Goal: Transaction & Acquisition: Purchase product/service

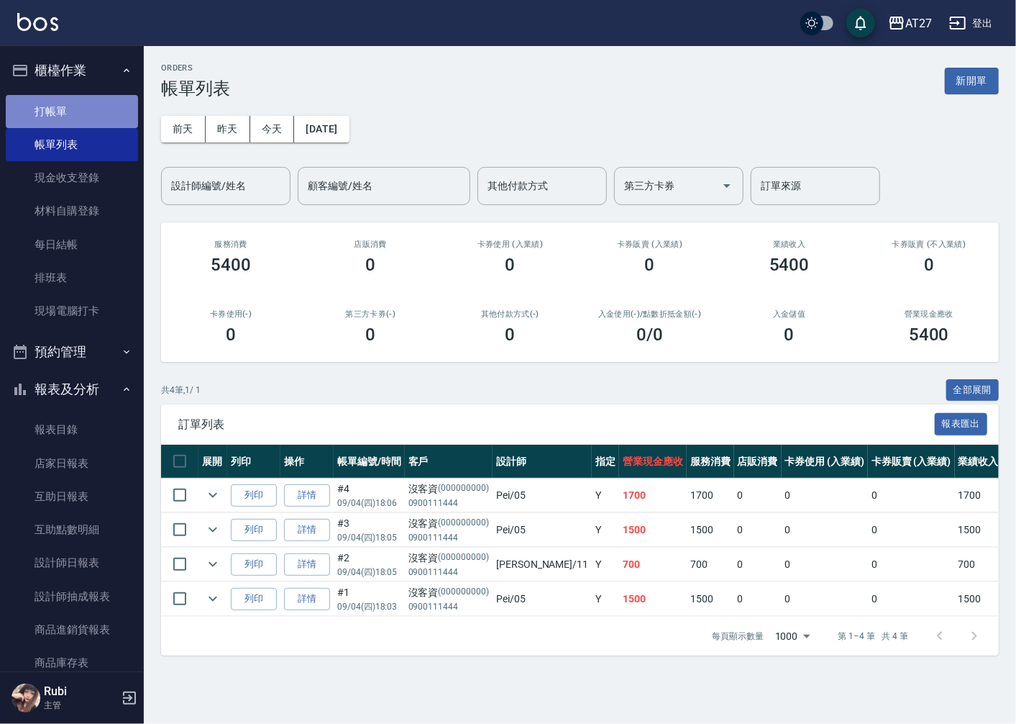
click at [128, 101] on link "打帳單" at bounding box center [72, 111] width 132 height 33
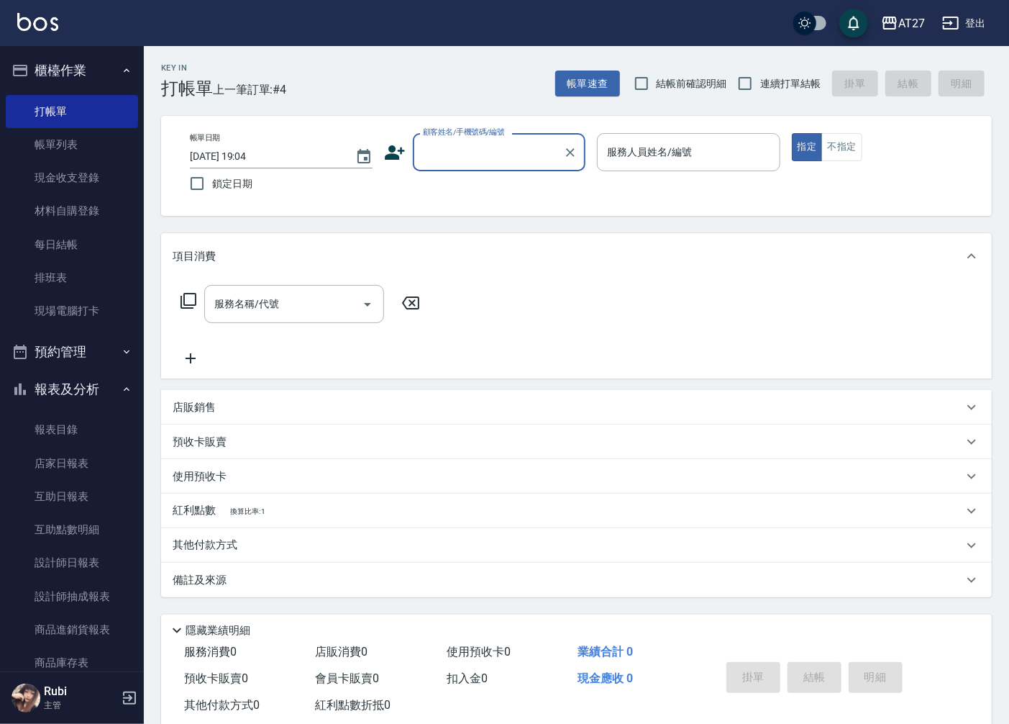
click at [478, 142] on input "顧客姓名/手機號碼/編號" at bounding box center [488, 152] width 138 height 25
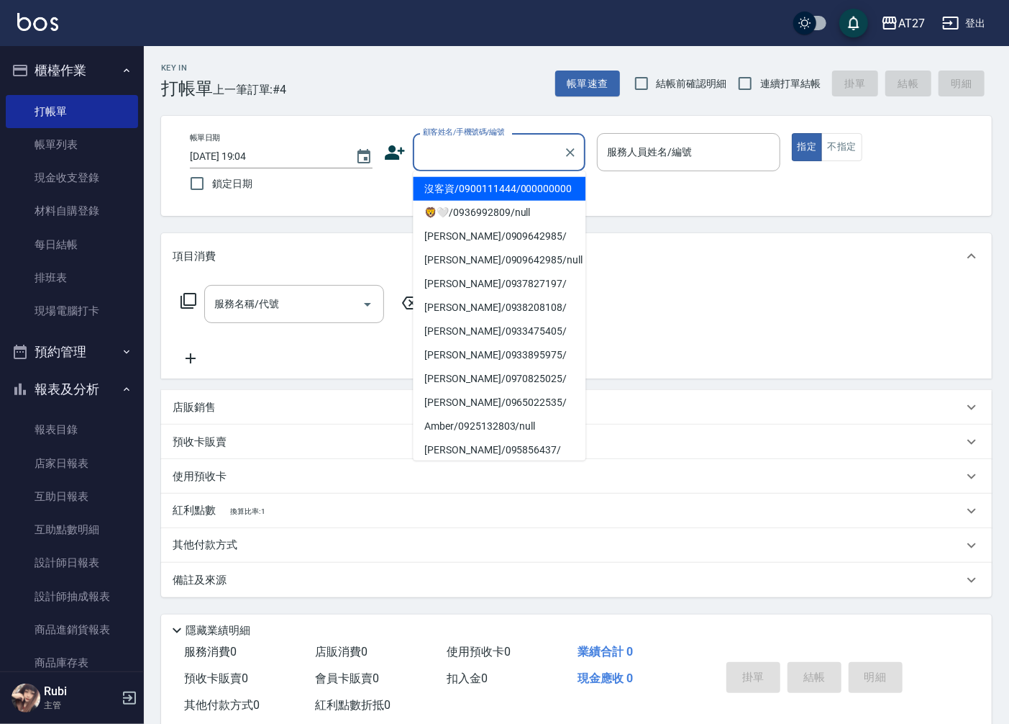
drag, startPoint x: 498, startPoint y: 182, endPoint x: 637, endPoint y: 145, distance: 144.5
click at [498, 181] on li "沒客資/0900111444/000000000" at bounding box center [499, 189] width 173 height 24
type input "沒客資/0900111444/000000000"
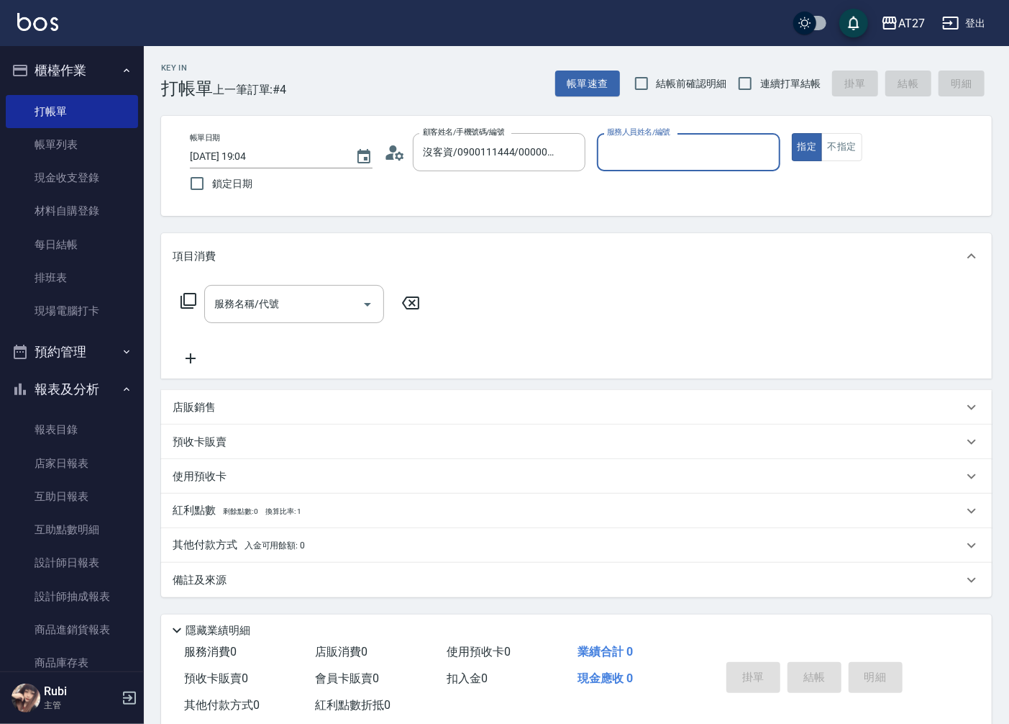
click at [645, 142] on input "服務人員姓名/編號" at bounding box center [689, 152] width 170 height 25
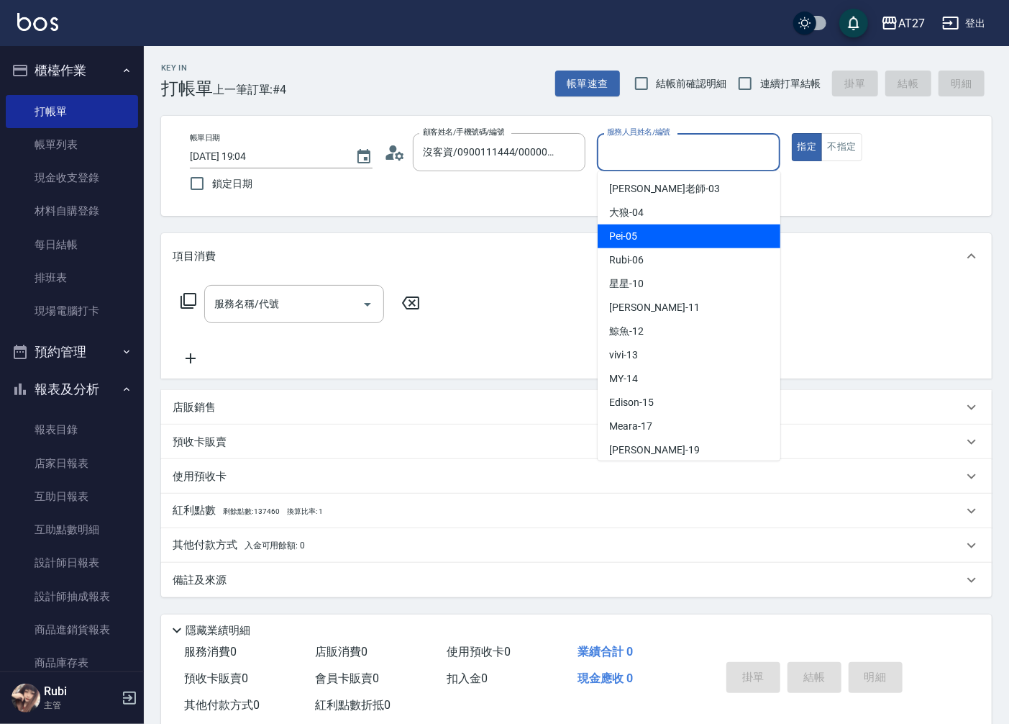
click at [669, 226] on div "Pei -05" at bounding box center [689, 236] width 183 height 24
type input "Pei-05"
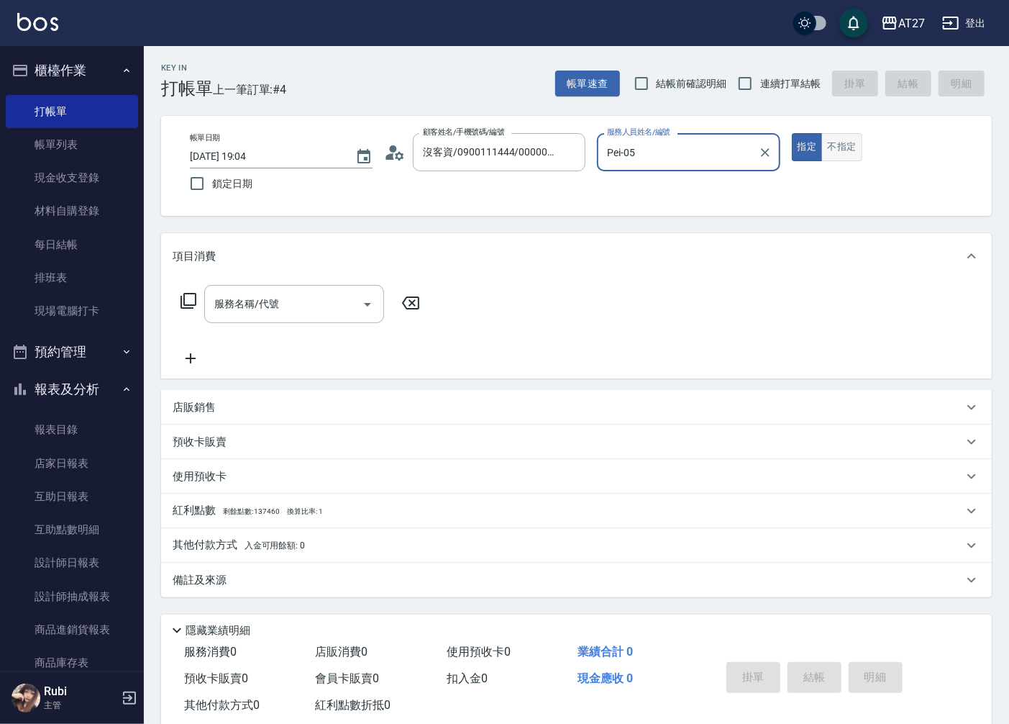
click at [833, 151] on button "不指定" at bounding box center [841, 147] width 40 height 28
click at [184, 304] on icon at bounding box center [189, 301] width 16 height 16
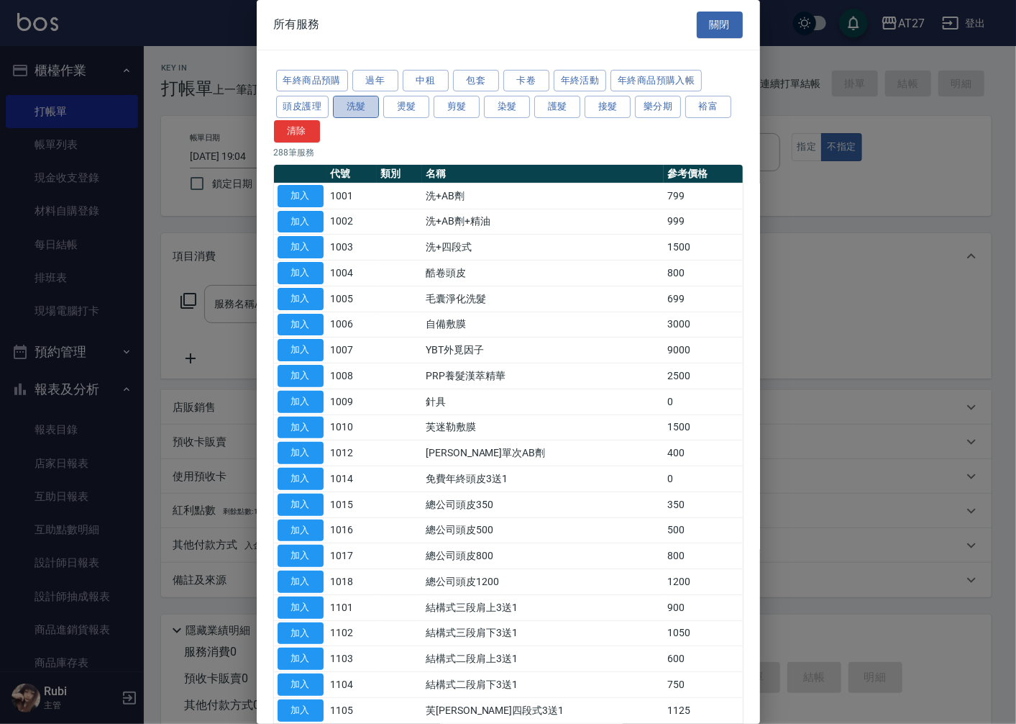
click at [364, 103] on button "洗髮" at bounding box center [356, 107] width 46 height 22
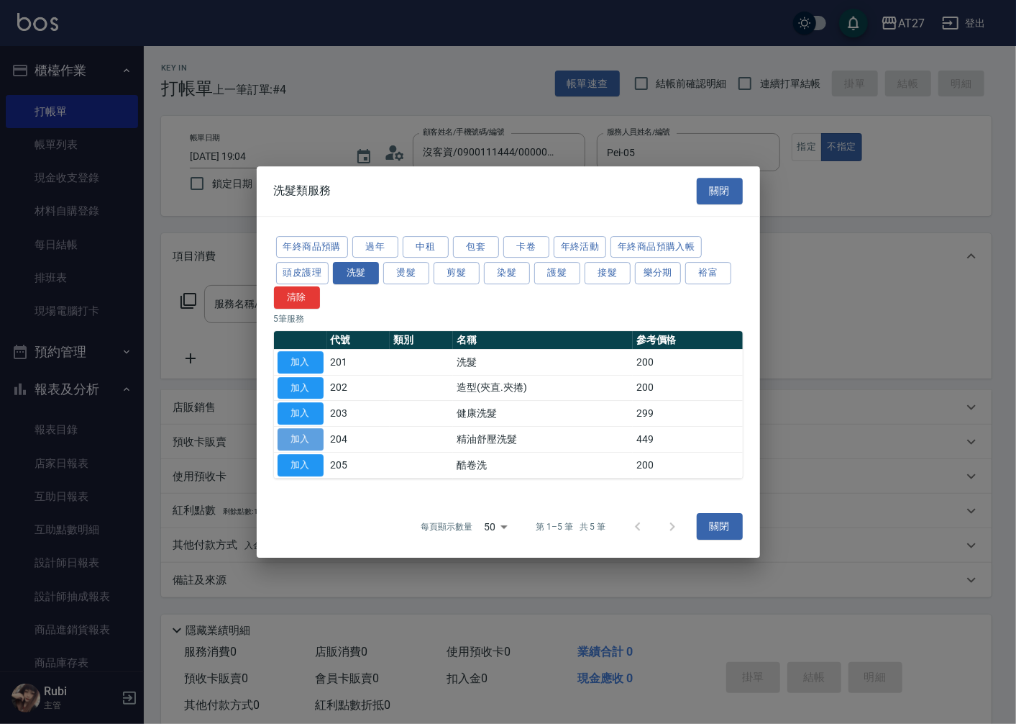
click at [308, 429] on button "加入" at bounding box center [301, 439] width 46 height 22
type input "精油舒壓洗髮(204)"
type input "40"
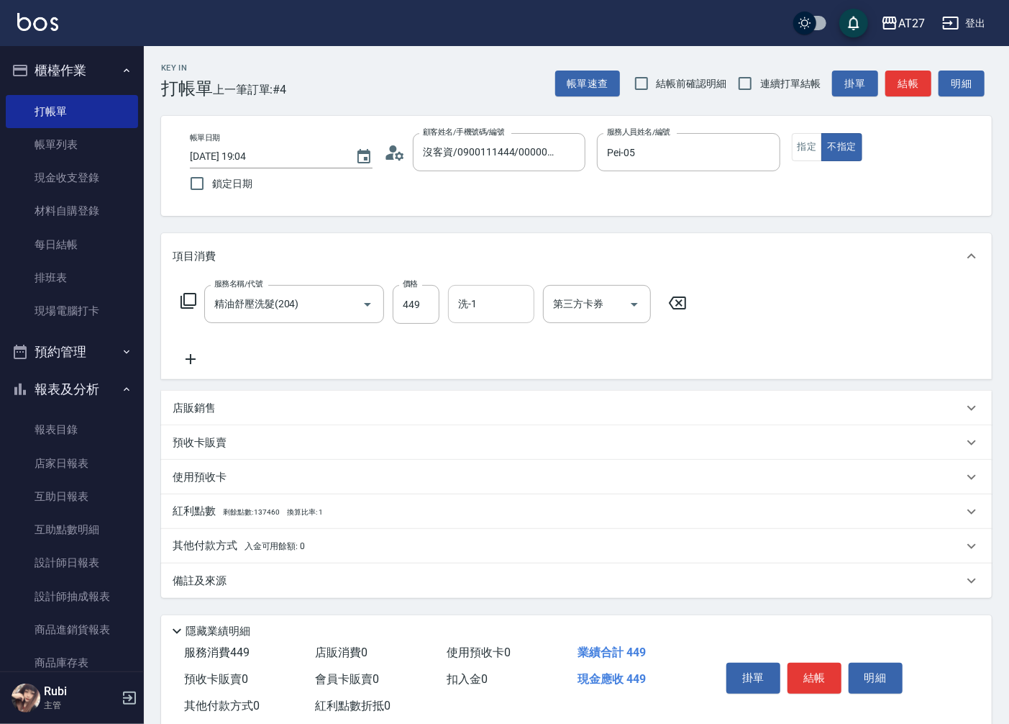
click at [492, 306] on input "洗-1" at bounding box center [491, 303] width 73 height 25
type input "鯨魚-12"
click at [0, 56] on html "AT27 登出 櫃檯作業 打帳單 帳單列表 現金收支登錄 材料自購登錄 每日結帳 排班表 現場電腦打卡 預約管理 預約管理 單日預約紀錄 單週預約紀錄 報表及…" at bounding box center [504, 377] width 1009 height 754
click at [801, 675] on button "結帳" at bounding box center [815, 678] width 54 height 30
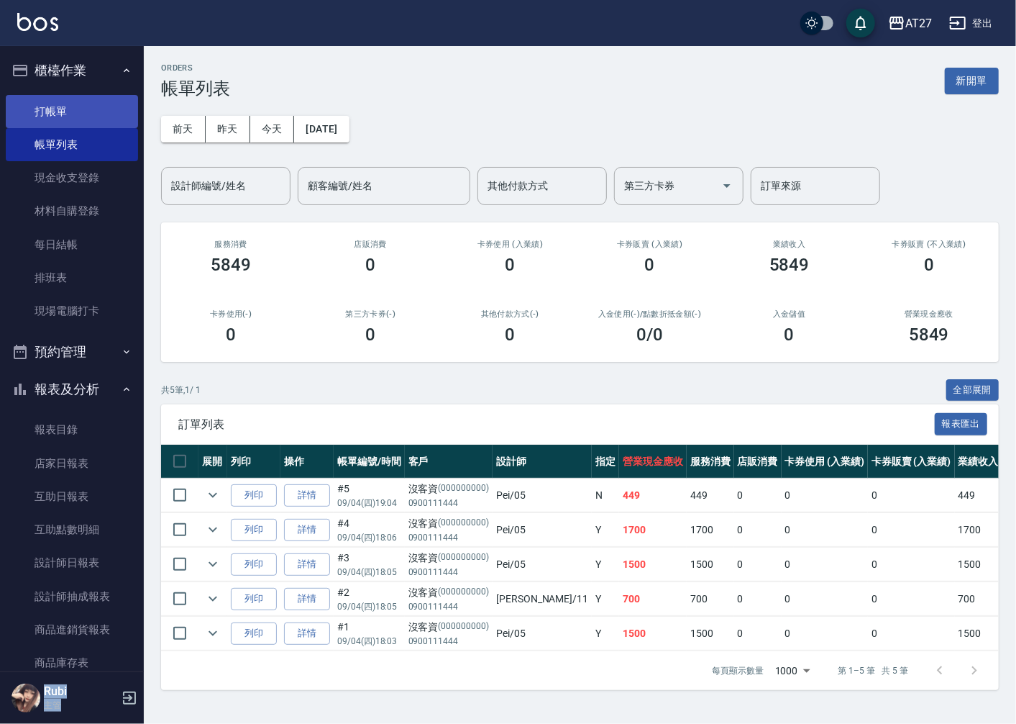
click at [80, 99] on link "打帳單" at bounding box center [72, 111] width 132 height 33
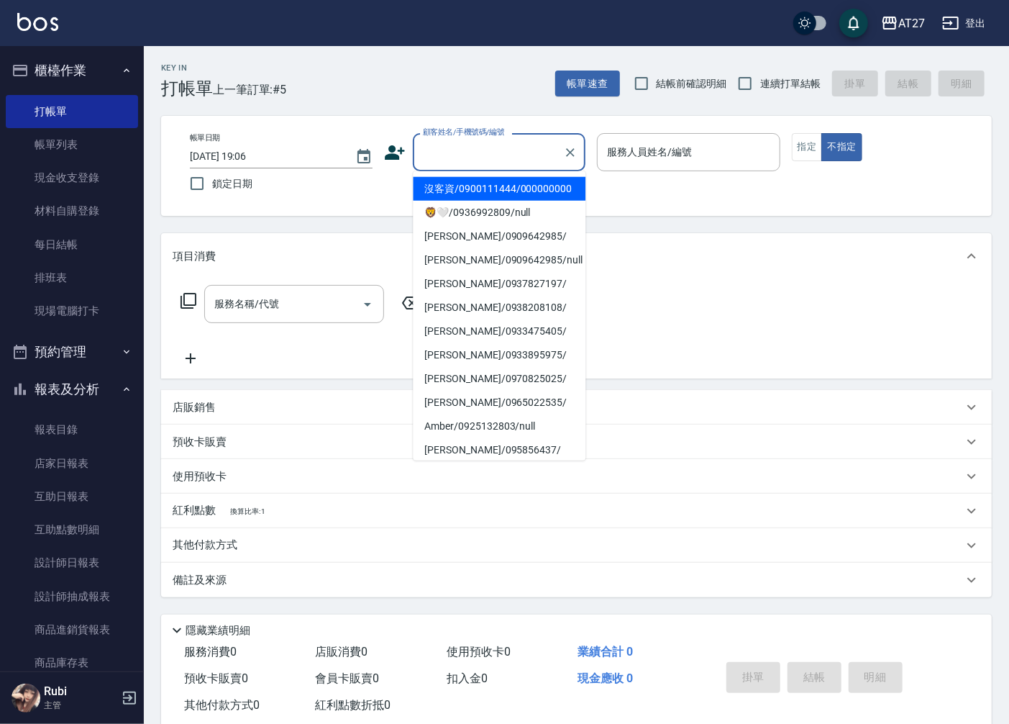
click at [469, 147] on input "顧客姓名/手機號碼/編號" at bounding box center [488, 152] width 138 height 25
click at [451, 188] on li "沒客資/0900111444/000000000" at bounding box center [499, 189] width 173 height 24
type input "沒客資/0900111444/000000000"
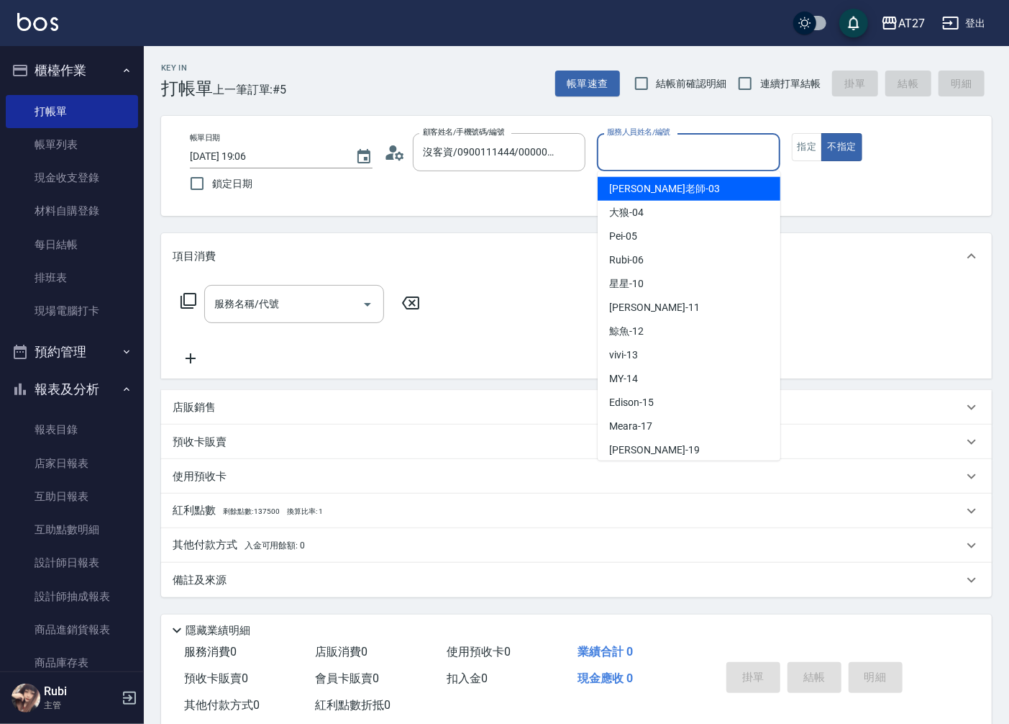
click at [637, 145] on input "服務人員姓名/編號" at bounding box center [689, 152] width 170 height 25
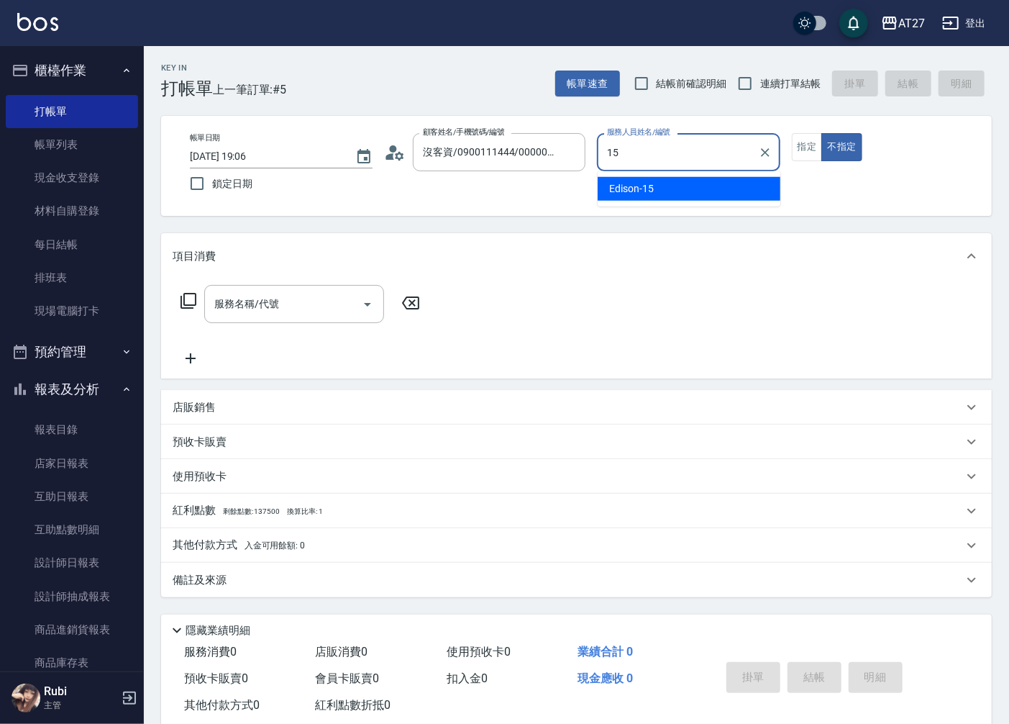
type input "Edison-15"
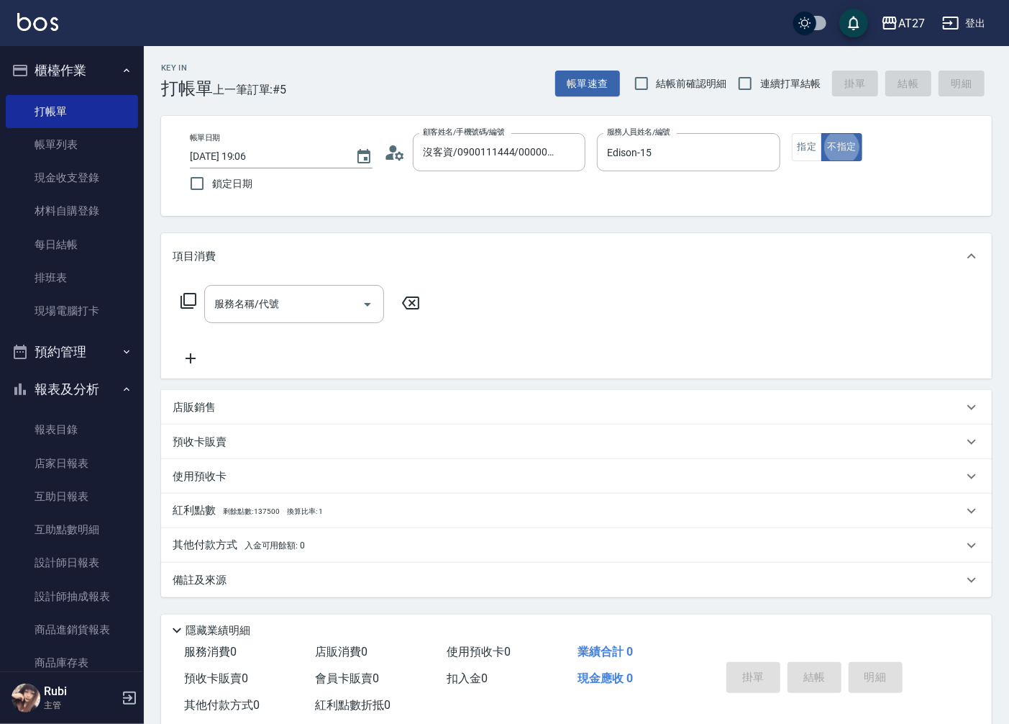
type button "false"
click at [241, 317] on input "服務名稱/代號" at bounding box center [283, 303] width 145 height 25
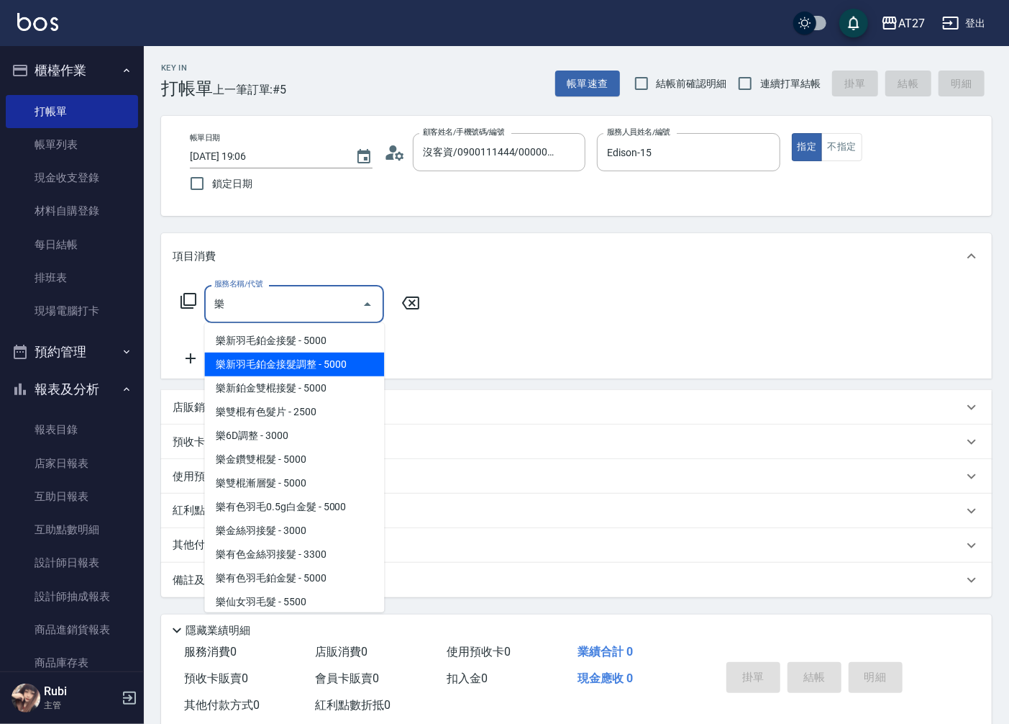
click at [302, 357] on span "樂新羽毛鉑金接髮調整 - 5000" at bounding box center [294, 364] width 180 height 24
type input "樂新羽毛鉑金接髮調整(1702)"
type input "500"
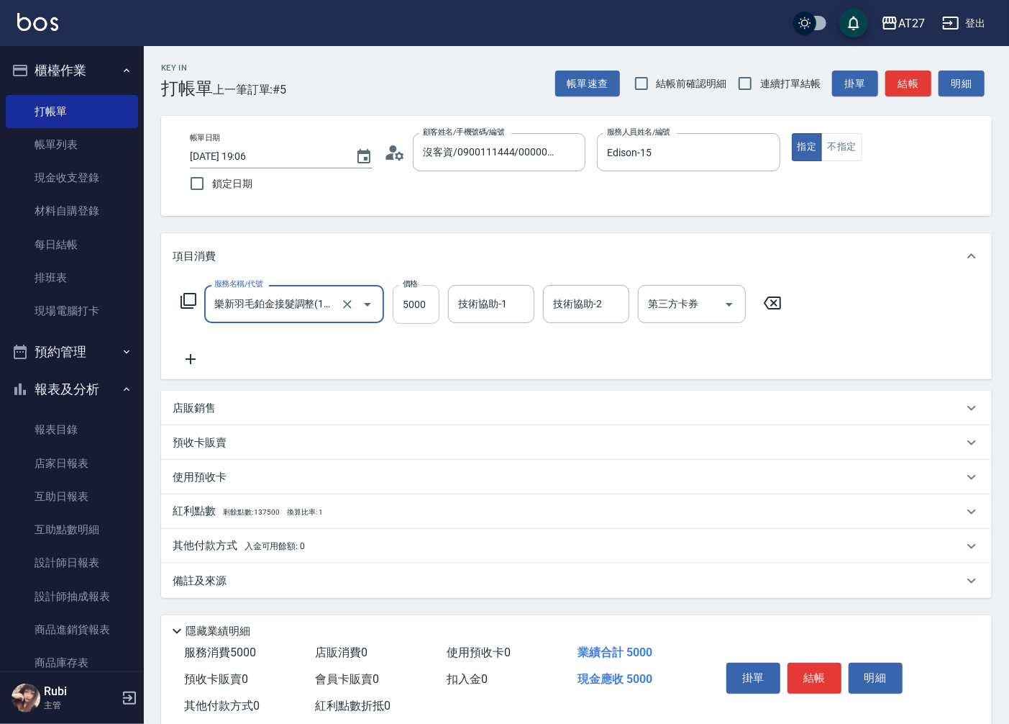
type input "樂新羽毛鉑金接髮調整(1702)"
click at [421, 311] on input "5000" at bounding box center [416, 304] width 47 height 39
type input "2"
type input "0"
type input "200"
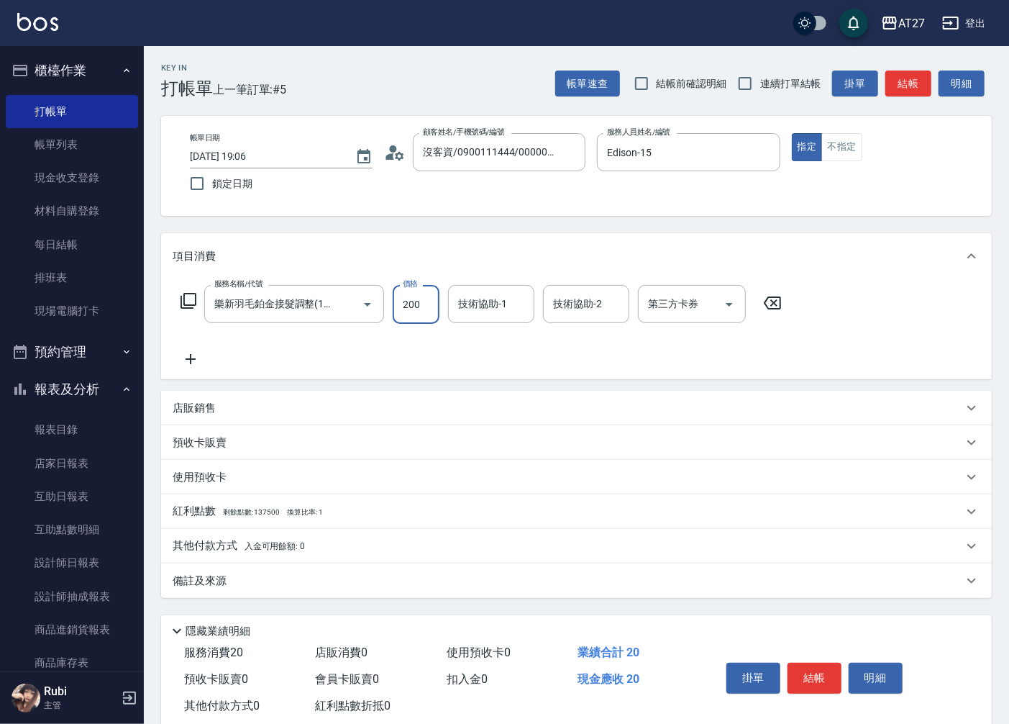
type input "20"
type input "2000"
type input "200"
type input "20000"
type input "2000"
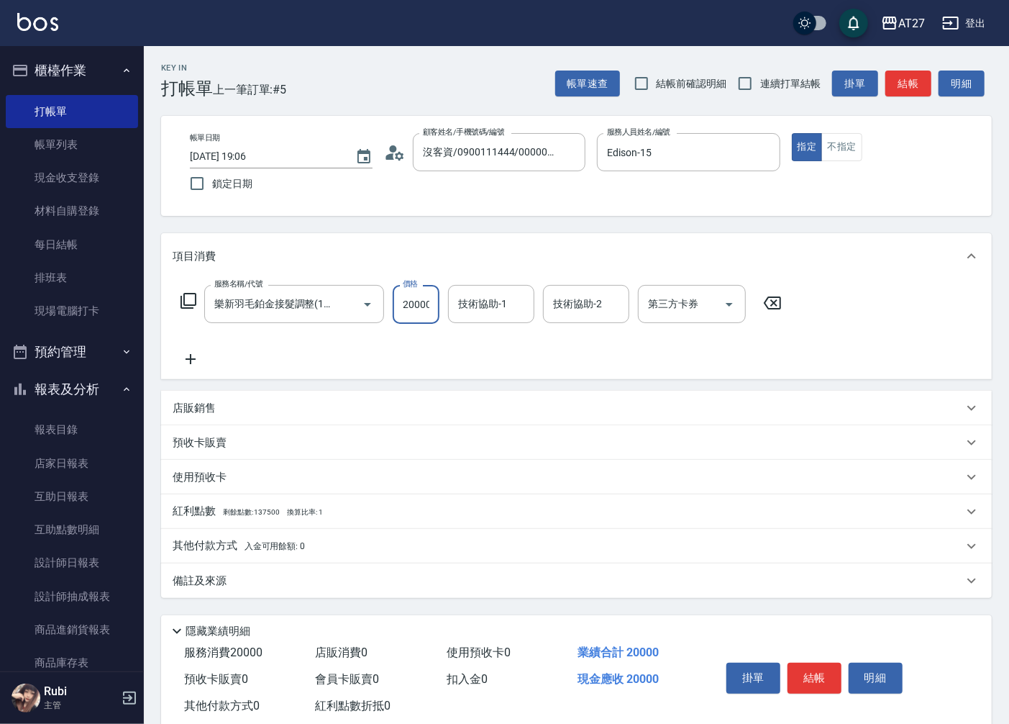
scroll to position [0, 1]
type input "20000"
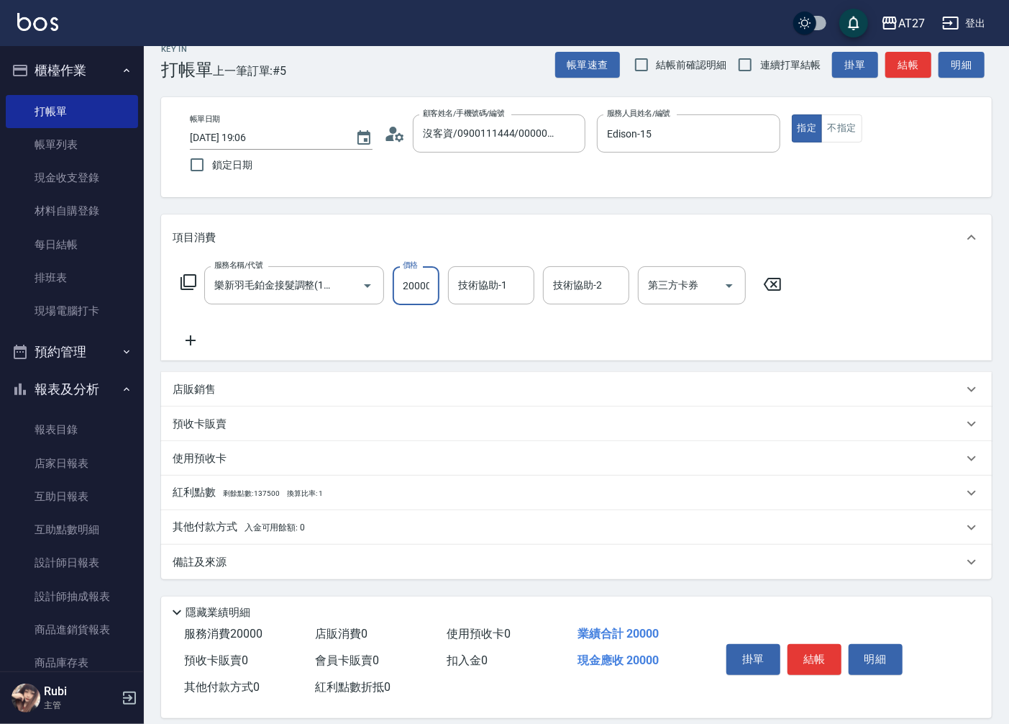
scroll to position [34, 0]
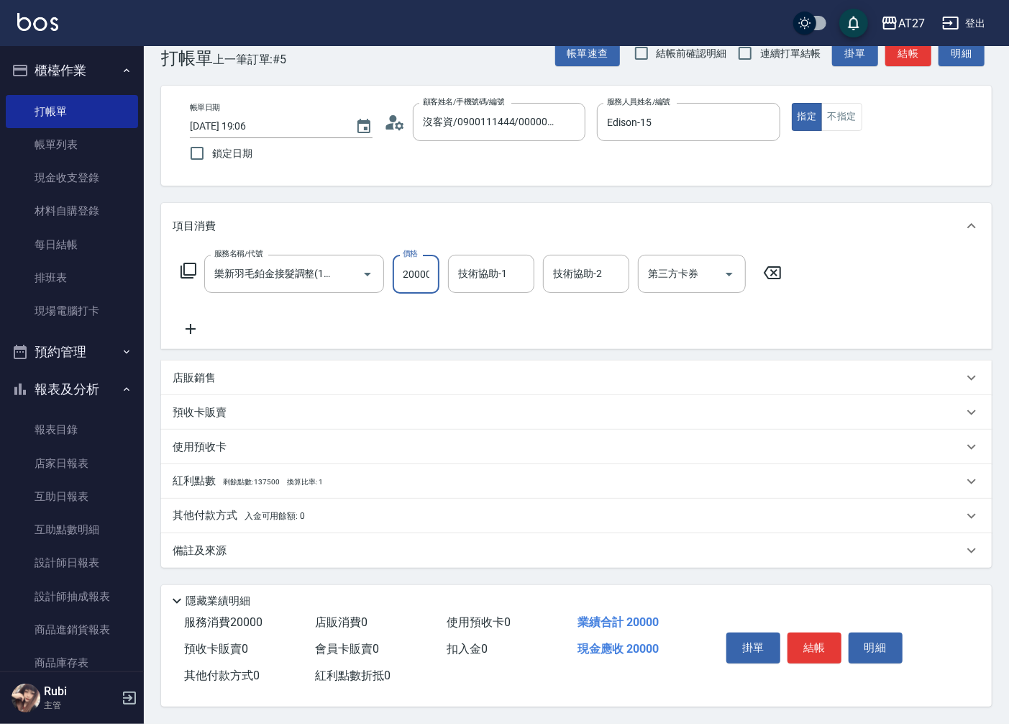
click at [183, 499] on div "其他付款方式 入金可用餘額: 0" at bounding box center [576, 516] width 831 height 35
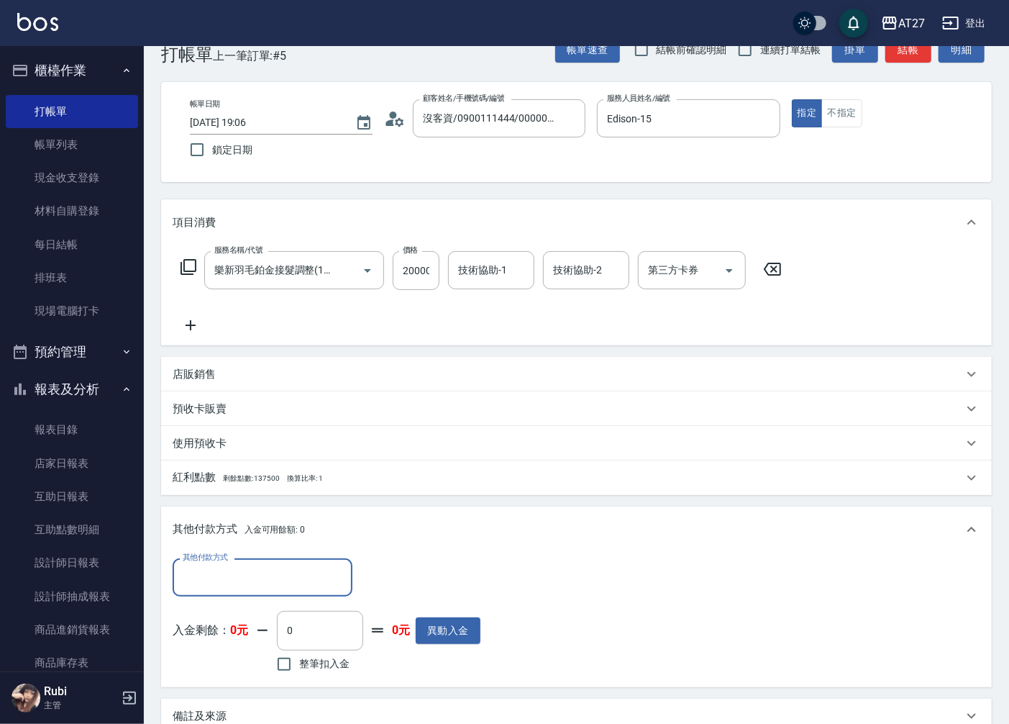
scroll to position [0, 0]
click at [257, 571] on input "其他付款方式" at bounding box center [262, 577] width 167 height 25
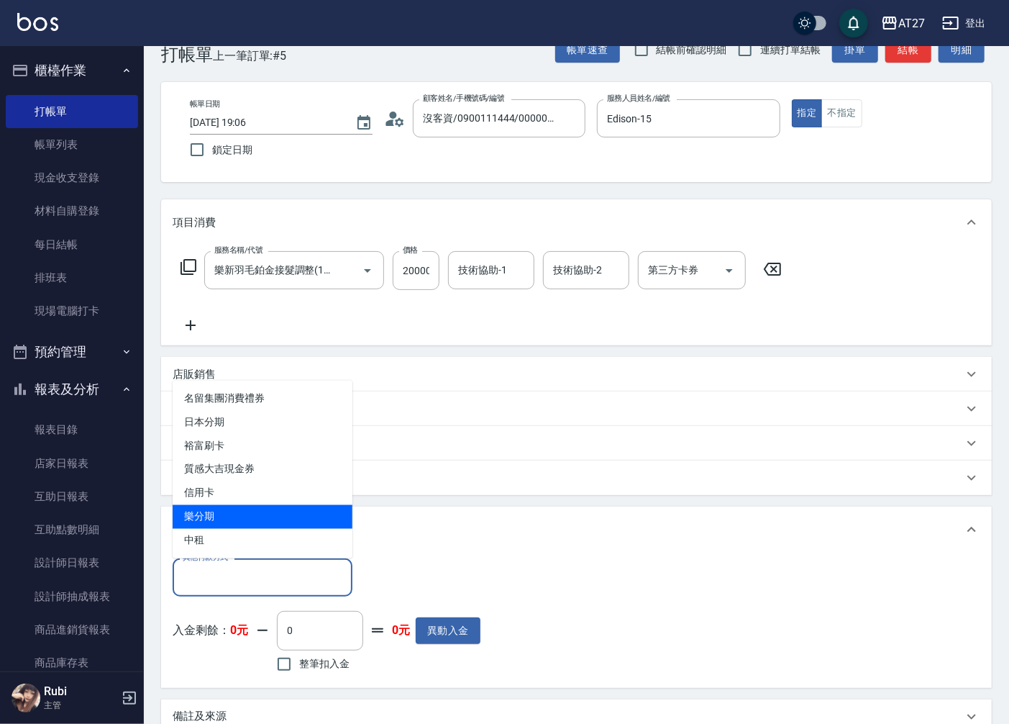
click at [214, 514] on span "樂分期" at bounding box center [263, 517] width 180 height 24
type input "樂分期"
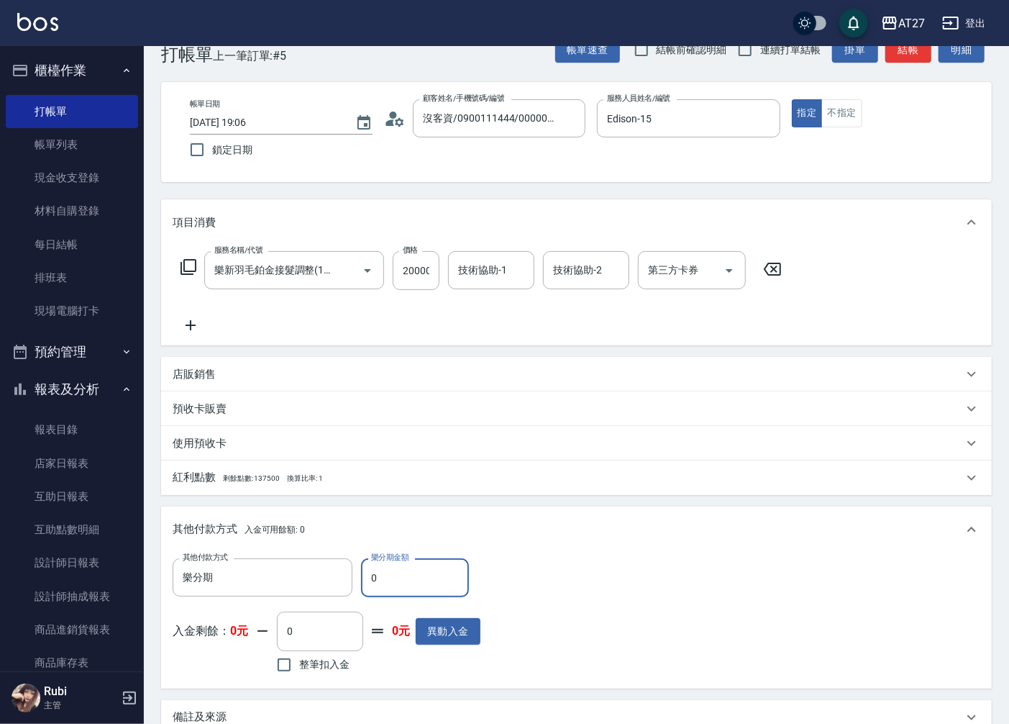
click at [428, 576] on input "0" at bounding box center [415, 577] width 108 height 39
type input "22"
type input "1990"
type input "220"
type input "1970"
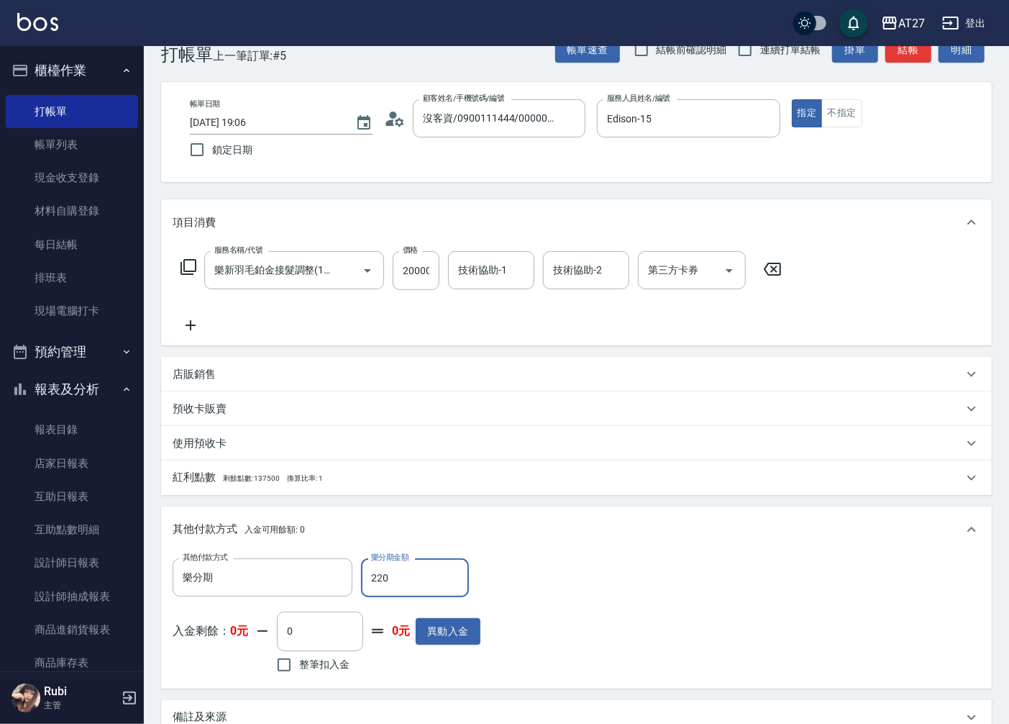
type input "2200"
type input "1780"
type input "220"
type input "1970"
type input "22"
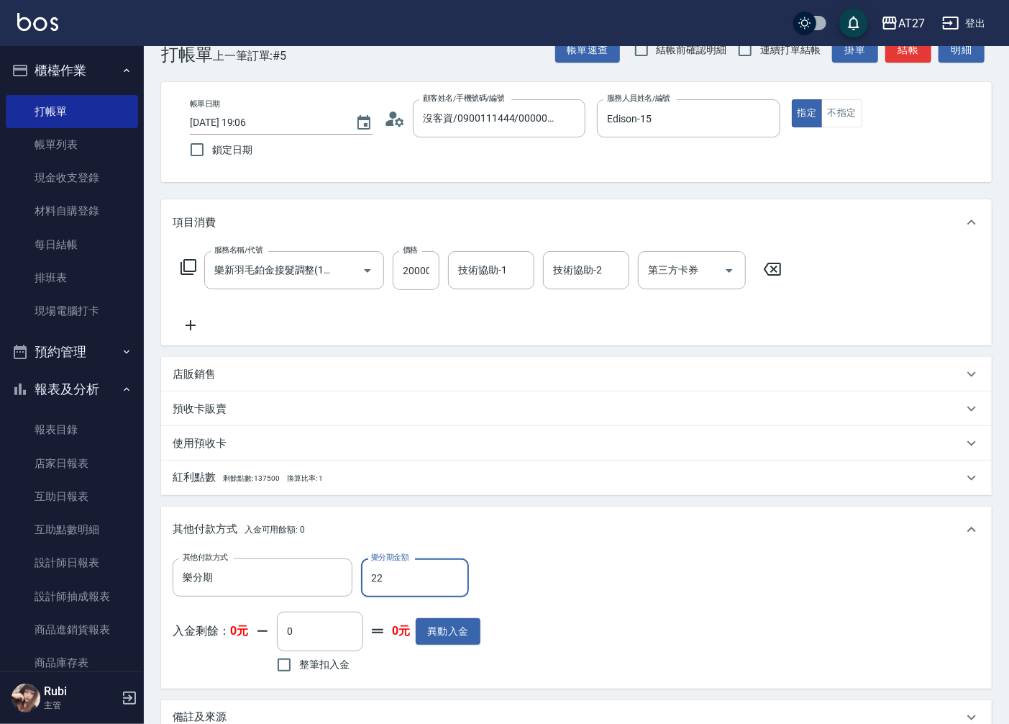
type input "1990"
type input "200"
type input "1980"
type input "2000"
type input "0"
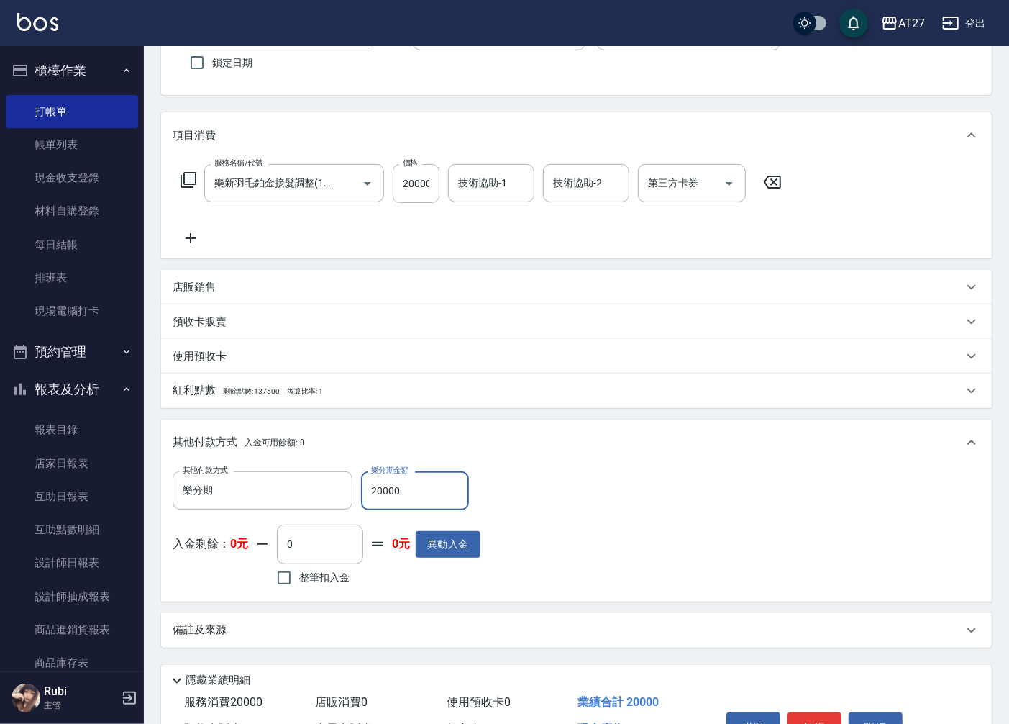
scroll to position [204, 0]
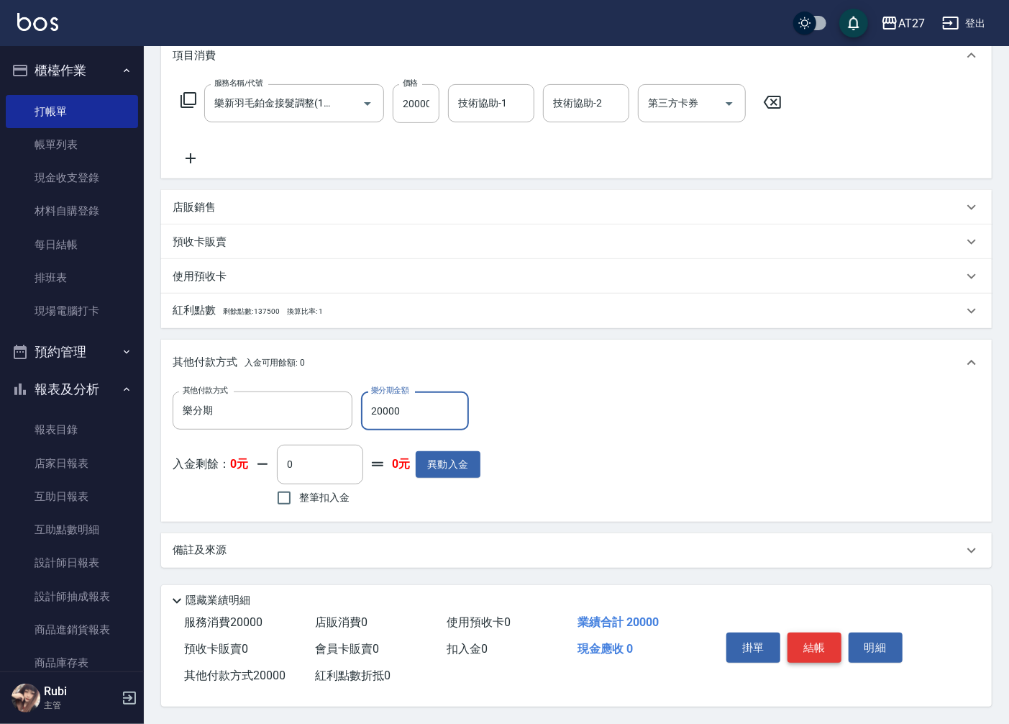
type input "20000"
click at [810, 645] on button "結帳" at bounding box center [815, 647] width 54 height 30
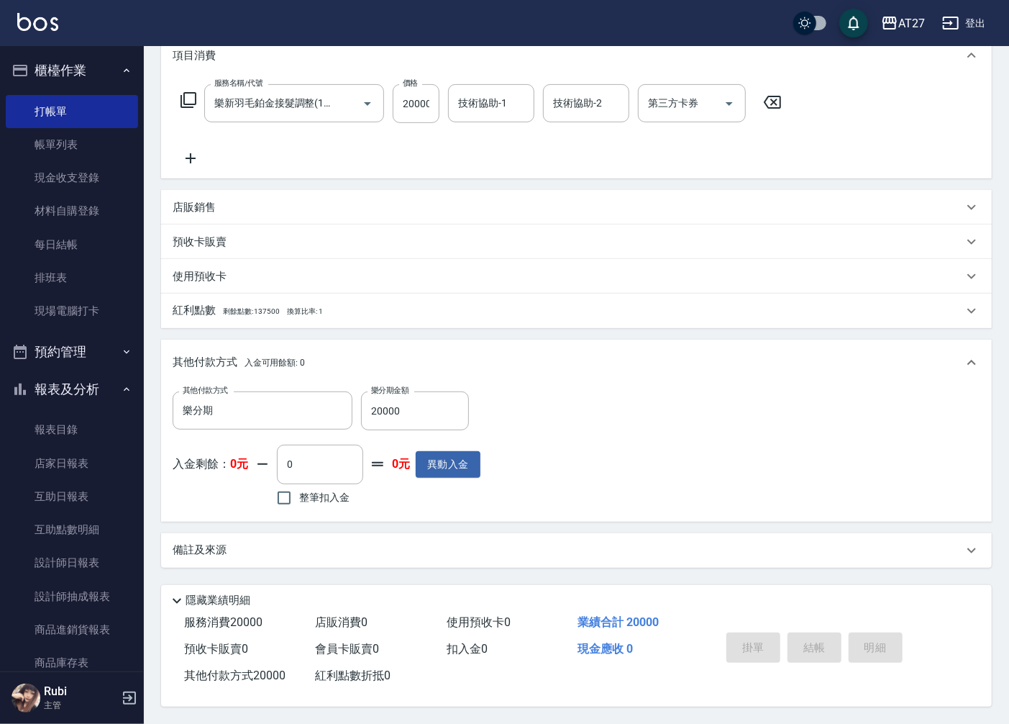
click at [809, 651] on div "Key In 打帳單 上一筆訂單:#5 帳單速查 結帳前確認明細 連續打單結帳 掛單 結帳 明細 帳單日期 [DATE] 19:06 鎖定日期 顧客姓名/手機…" at bounding box center [504, 261] width 1009 height 924
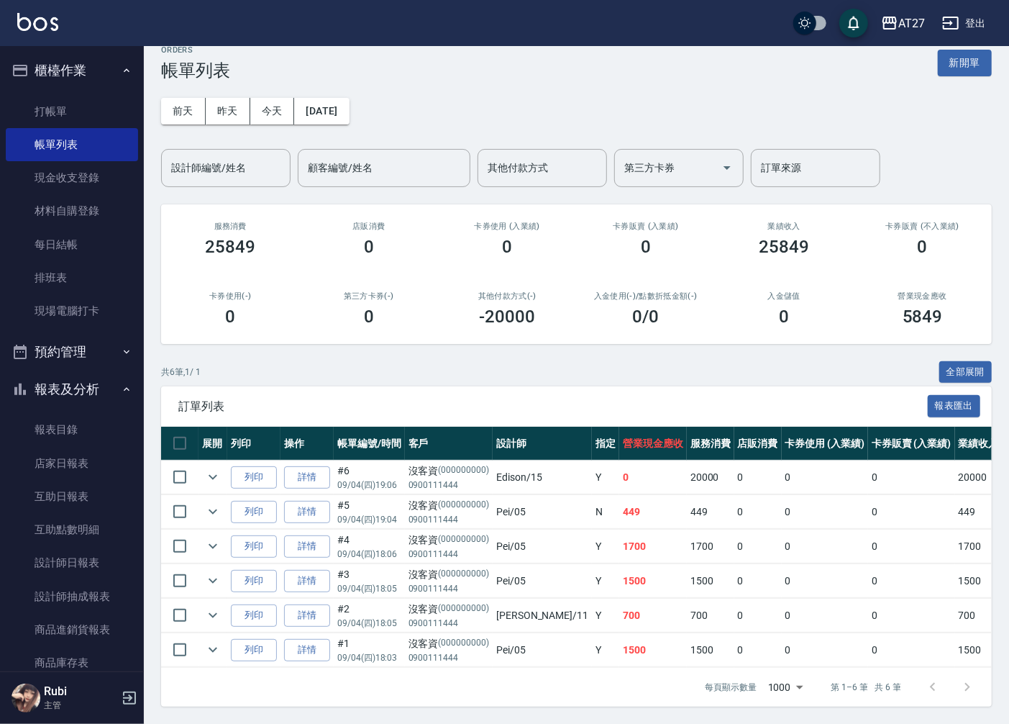
scroll to position [30, 0]
click at [973, 51] on button "新開單" at bounding box center [965, 63] width 54 height 27
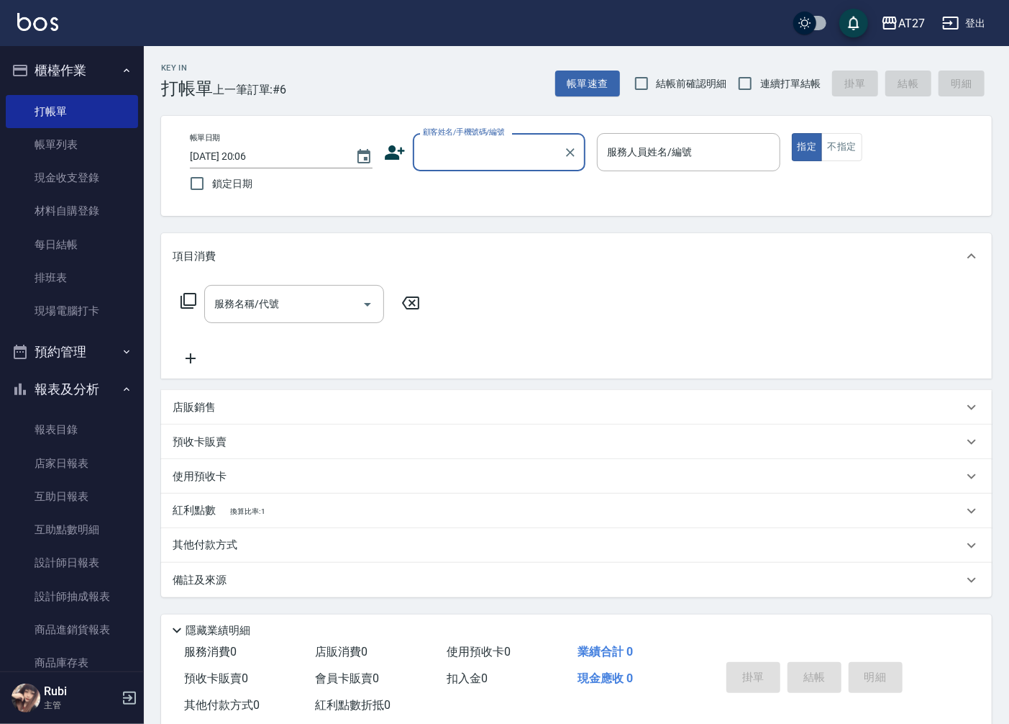
click at [499, 148] on input "顧客姓名/手機號碼/編號" at bounding box center [488, 152] width 138 height 25
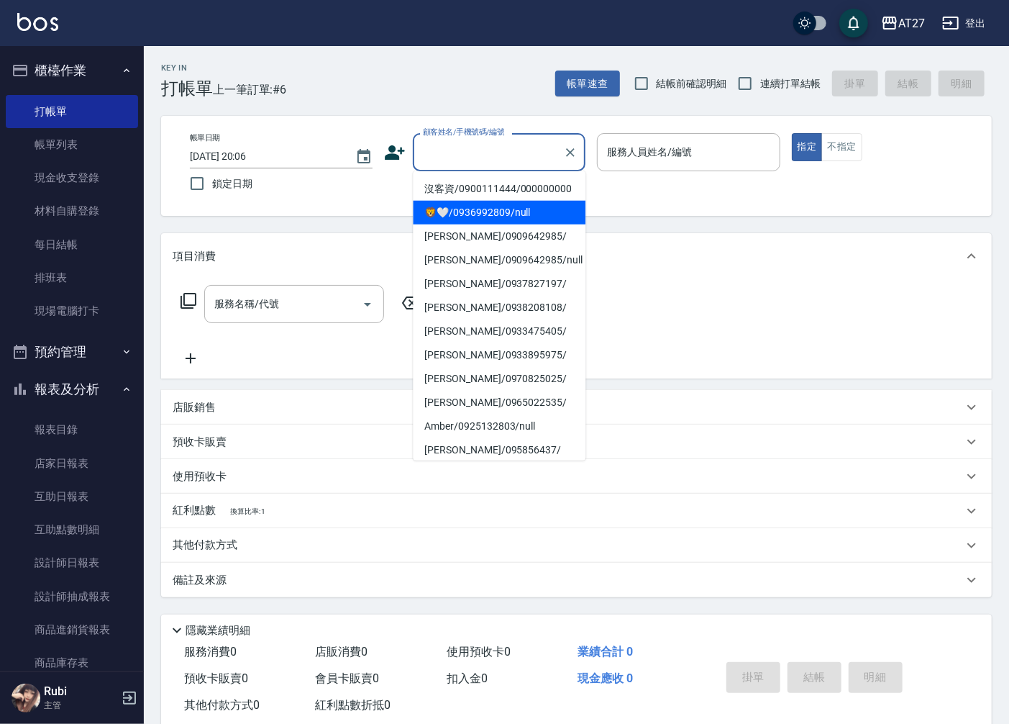
click at [497, 221] on li "🦁️🤍/0936992809/null" at bounding box center [499, 213] width 173 height 24
type input "🦁️🤍/0936992809/null"
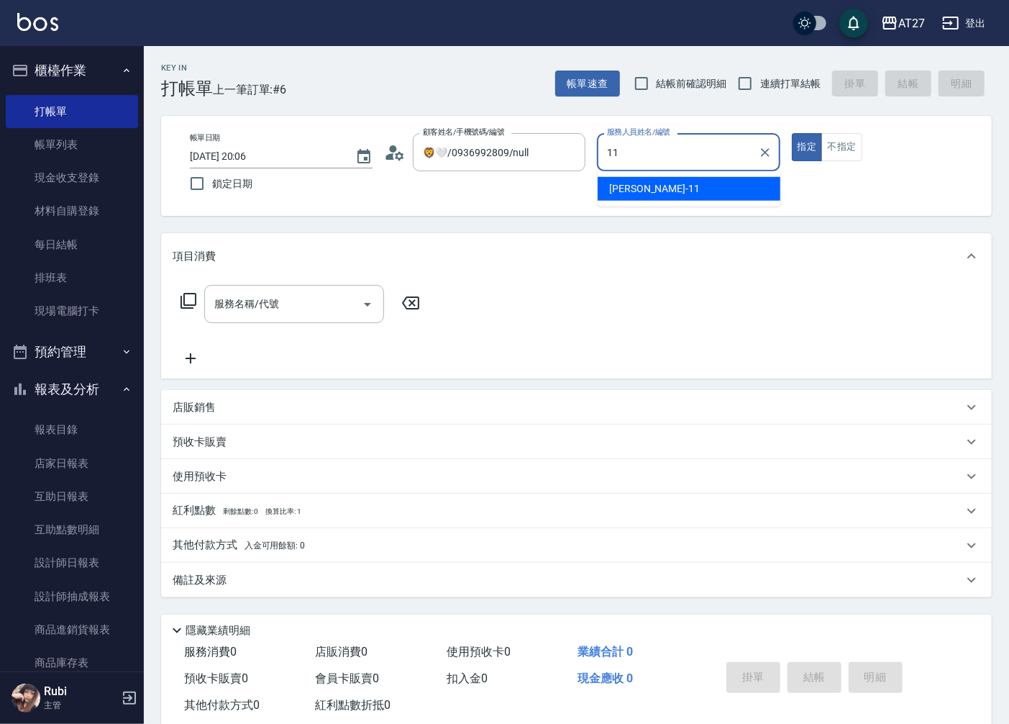
type input "[PERSON_NAME]-11"
type button "true"
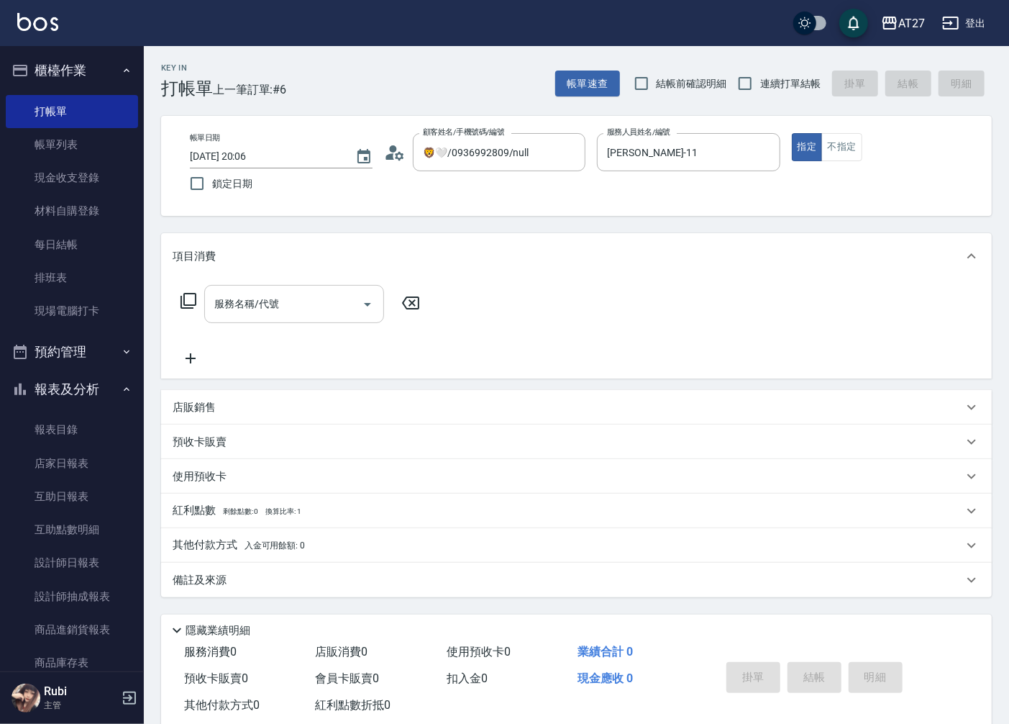
click at [262, 308] on div "服務名稱/代號 服務名稱/代號" at bounding box center [294, 304] width 180 height 38
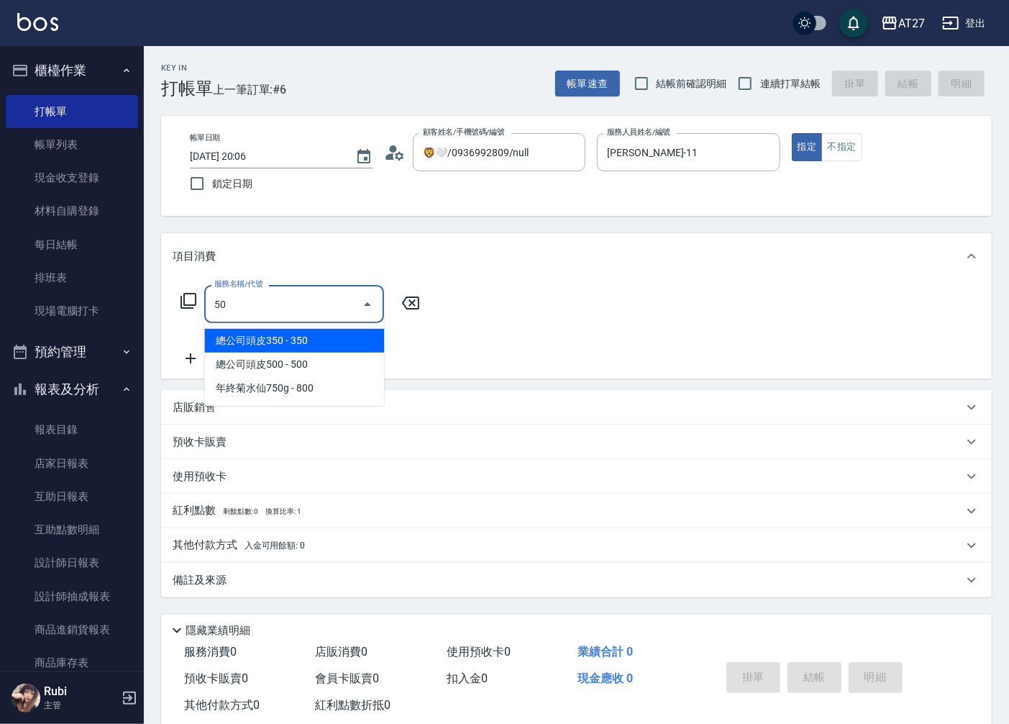
type input "501"
type input "100"
type input "染髮(501)"
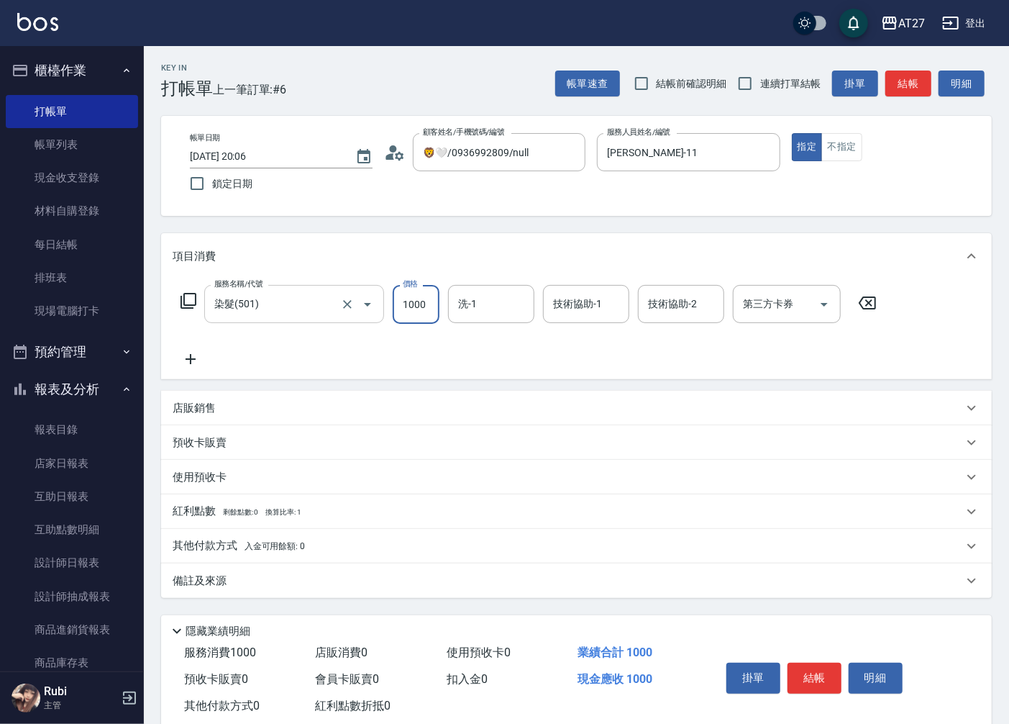
type input "1"
type input "0"
type input "139"
type input "130"
type input "1399"
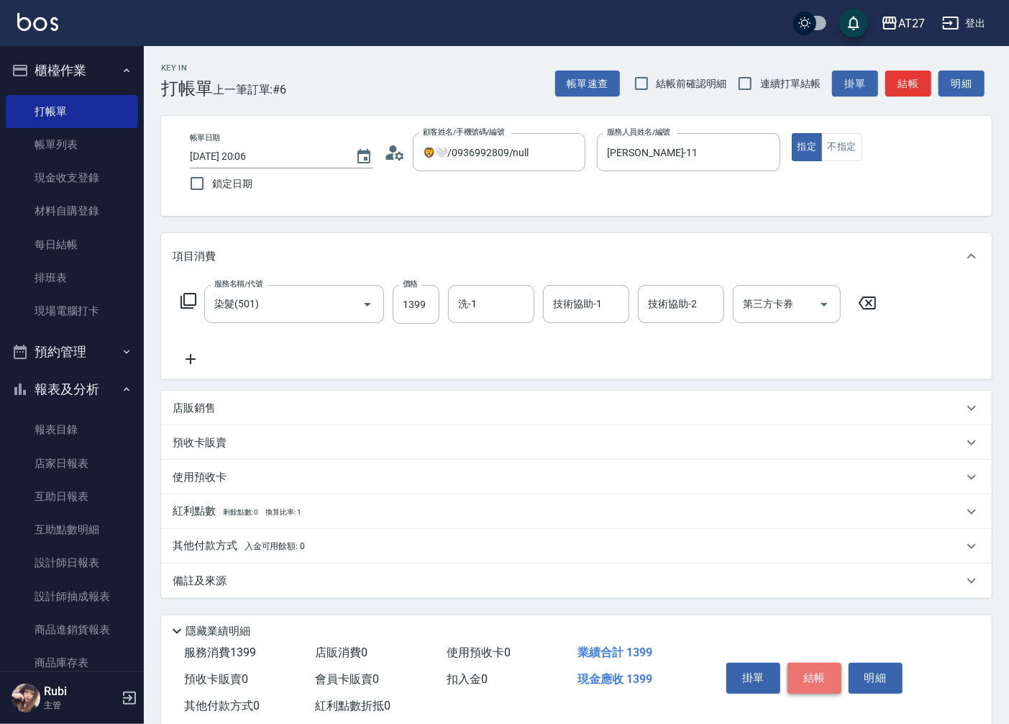
click at [802, 678] on button "結帳" at bounding box center [815, 678] width 54 height 30
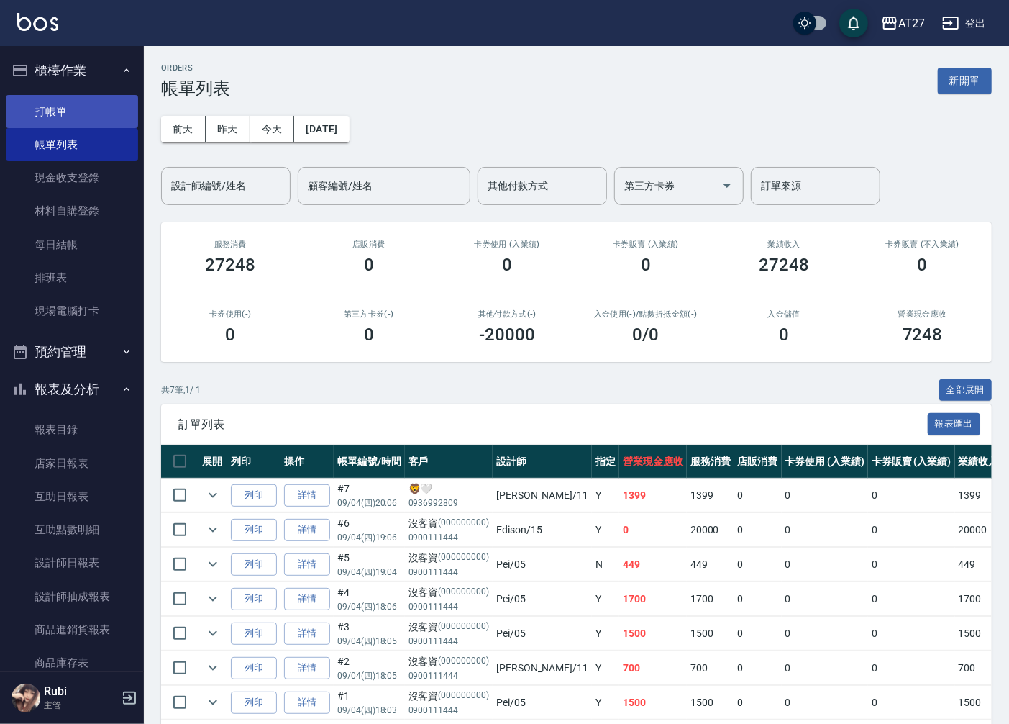
click at [60, 116] on link "打帳單" at bounding box center [72, 111] width 132 height 33
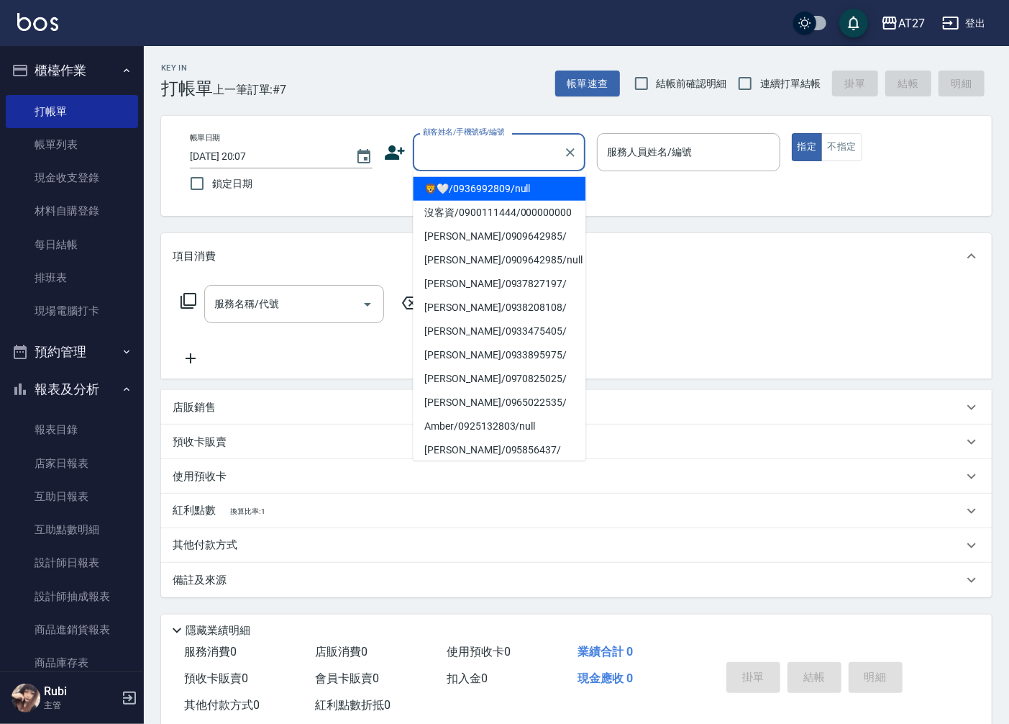
click at [458, 157] on input "顧客姓名/手機號碼/編號" at bounding box center [488, 152] width 138 height 25
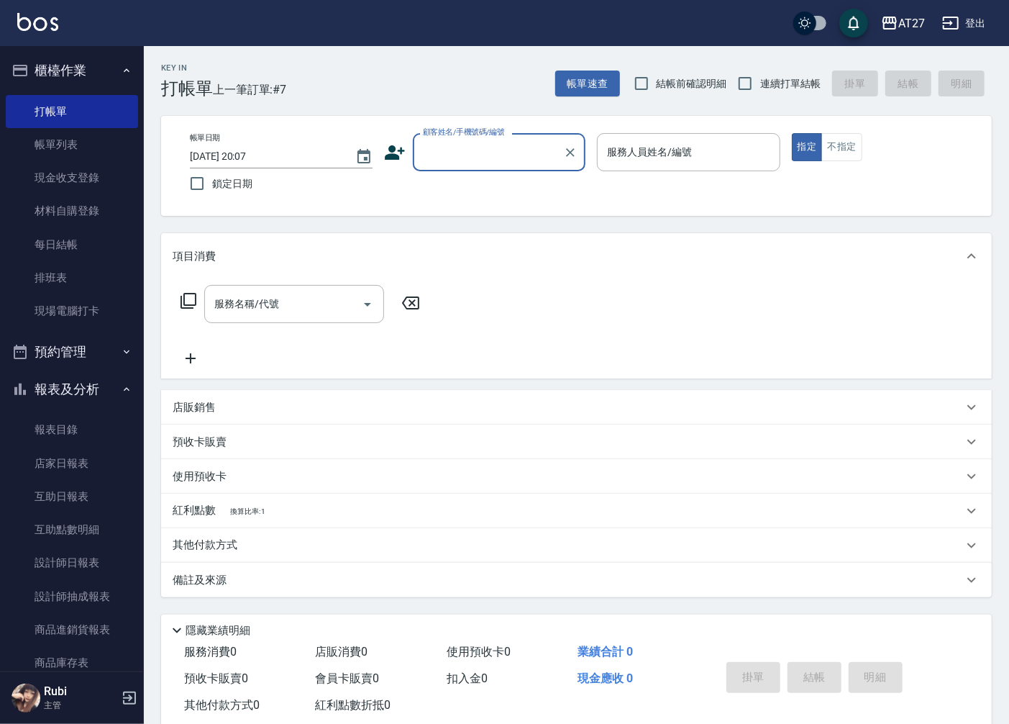
click at [458, 157] on input "顧客姓名/手機號碼/編號" at bounding box center [488, 152] width 138 height 25
click at [92, 461] on link "店家日報表" at bounding box center [72, 463] width 132 height 33
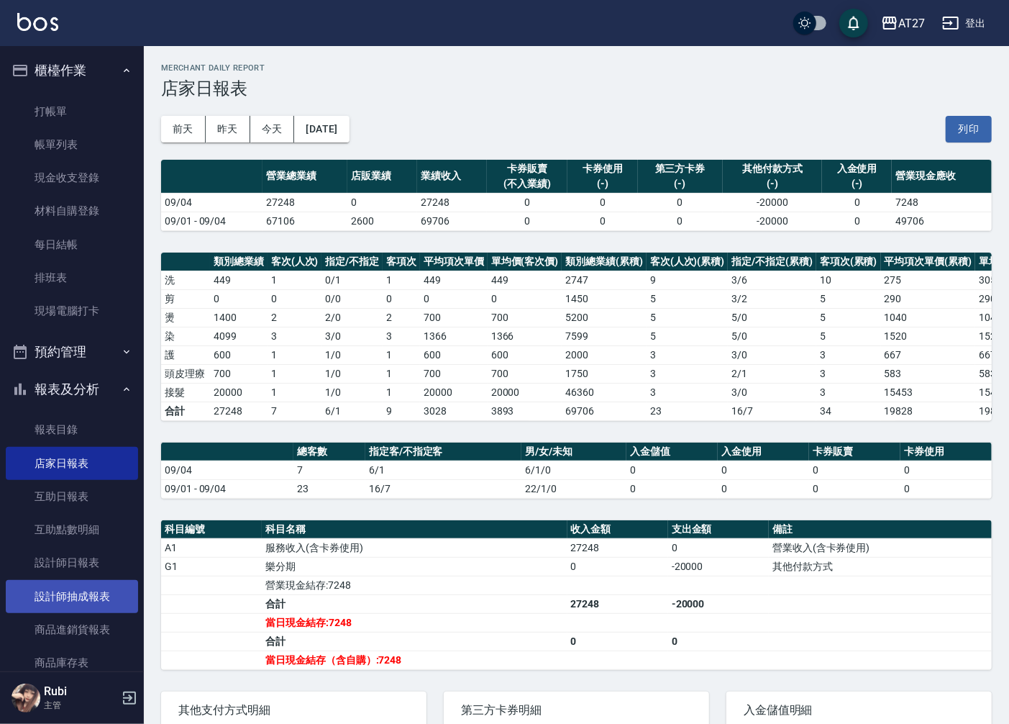
click at [110, 590] on link "設計師抽成報表" at bounding box center [72, 596] width 132 height 33
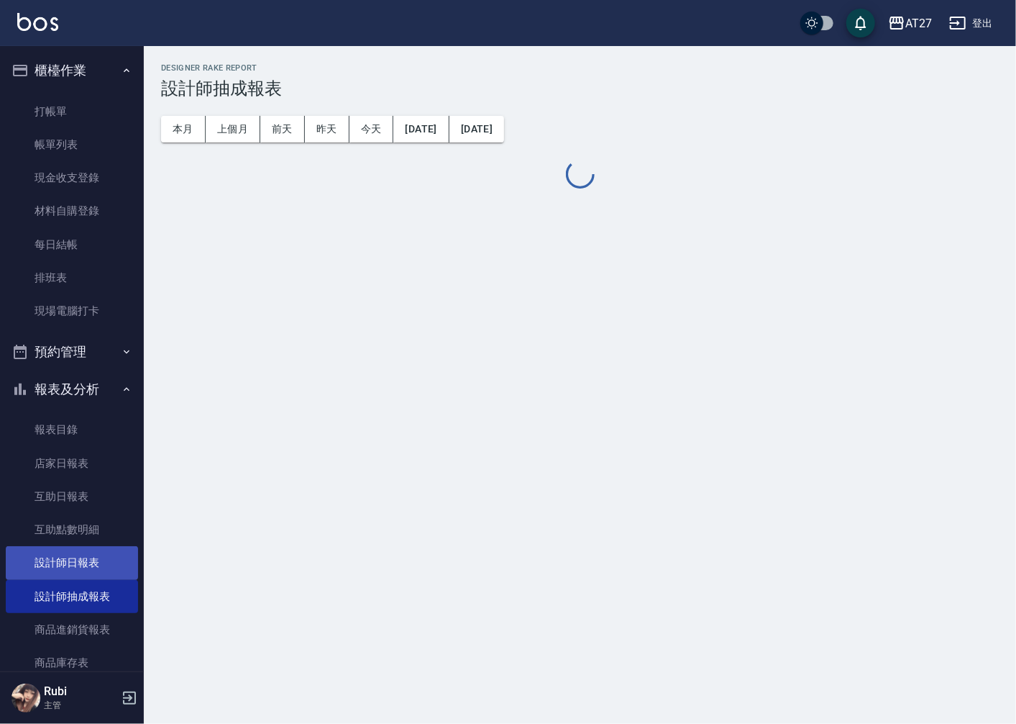
click at [101, 569] on link "設計師日報表" at bounding box center [72, 562] width 132 height 33
